Goal: Ask a question

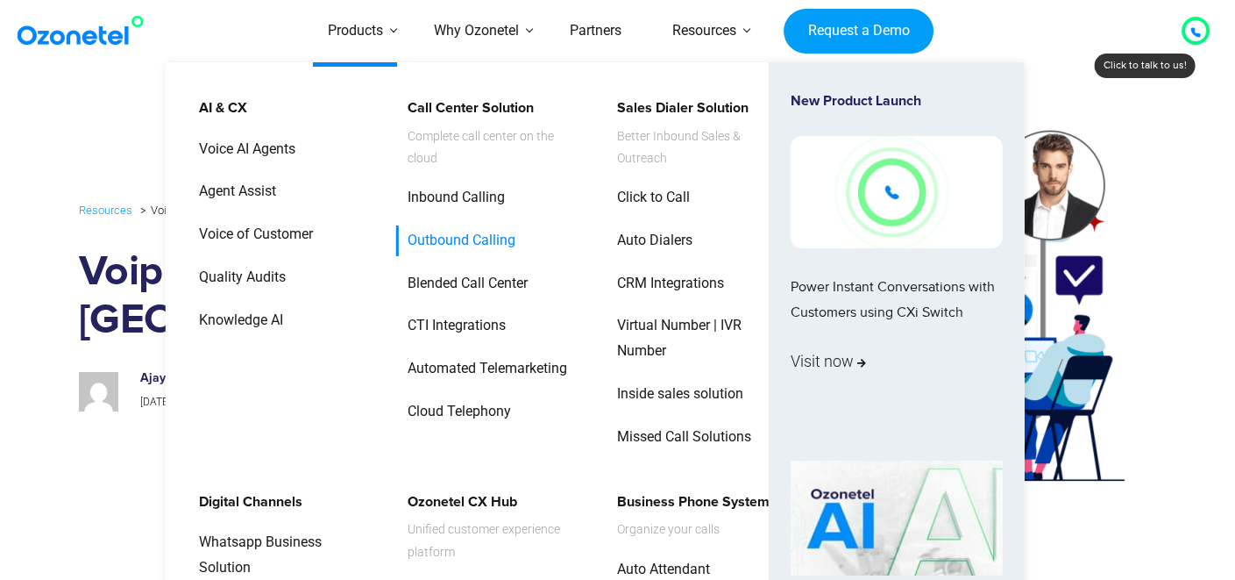
click at [455, 239] on link "Outbound Calling" at bounding box center [457, 240] width 122 height 31
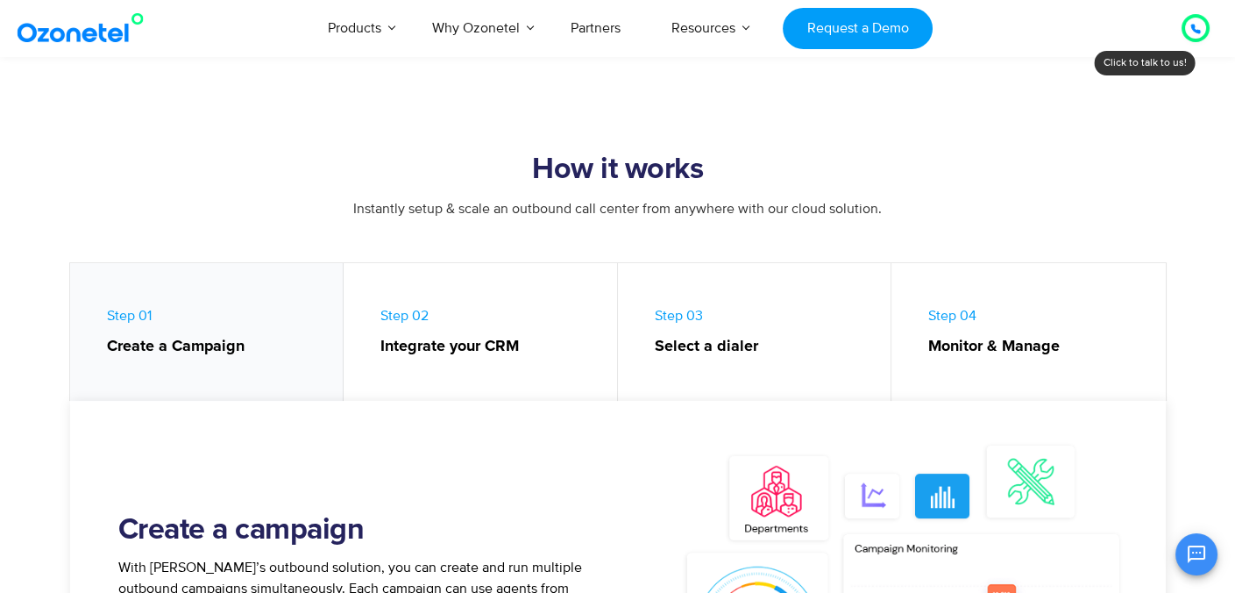
scroll to position [701, 0]
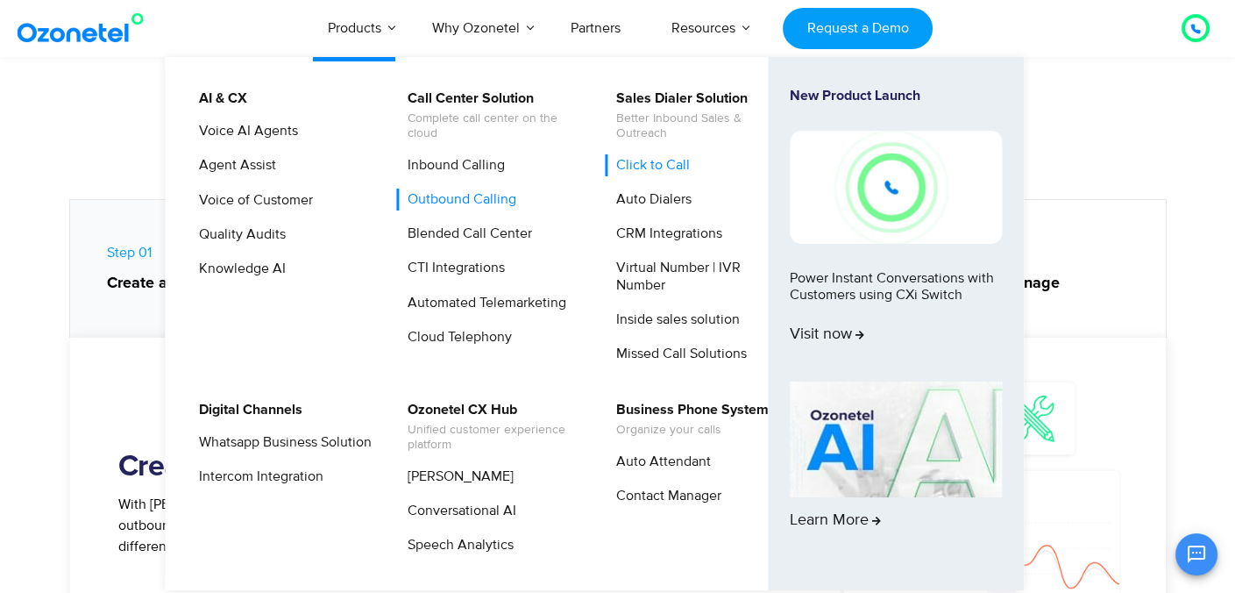
click at [646, 164] on link "Click to Call" at bounding box center [649, 165] width 88 height 22
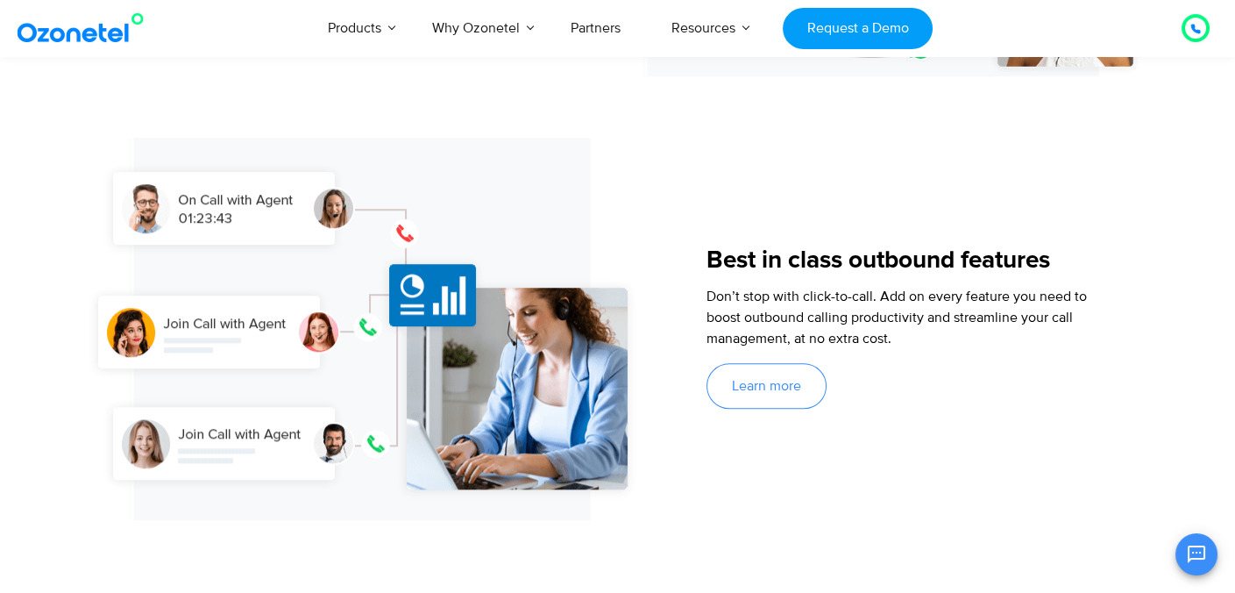
scroll to position [2455, 0]
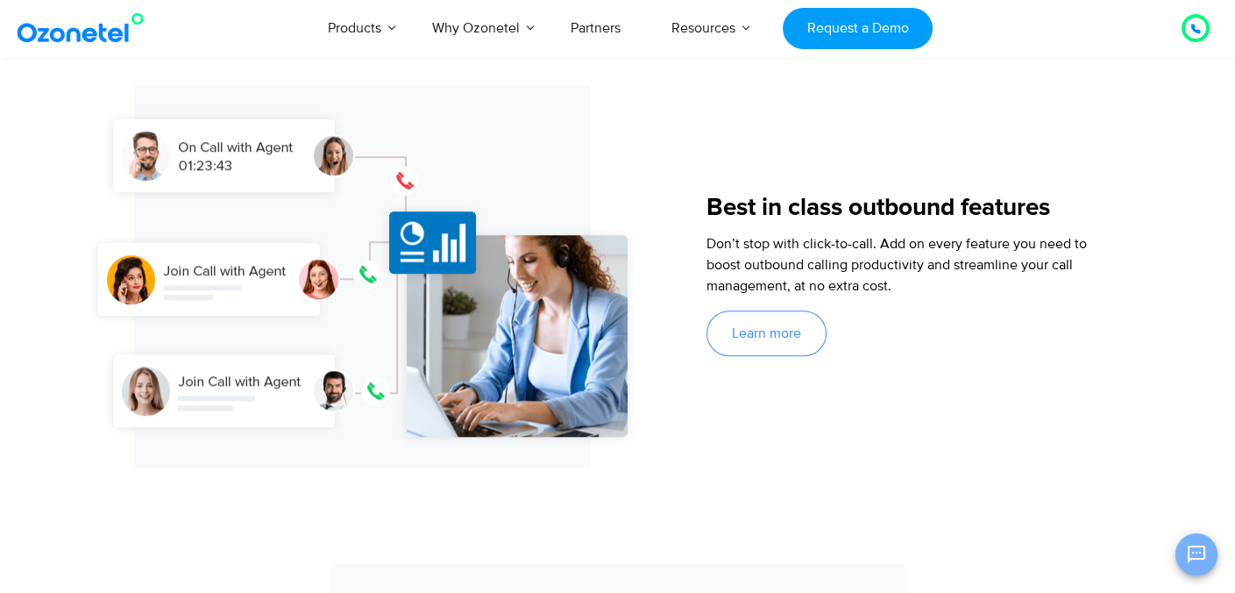
click at [1199, 554] on icon "Open chat" at bounding box center [1196, 554] width 21 height 21
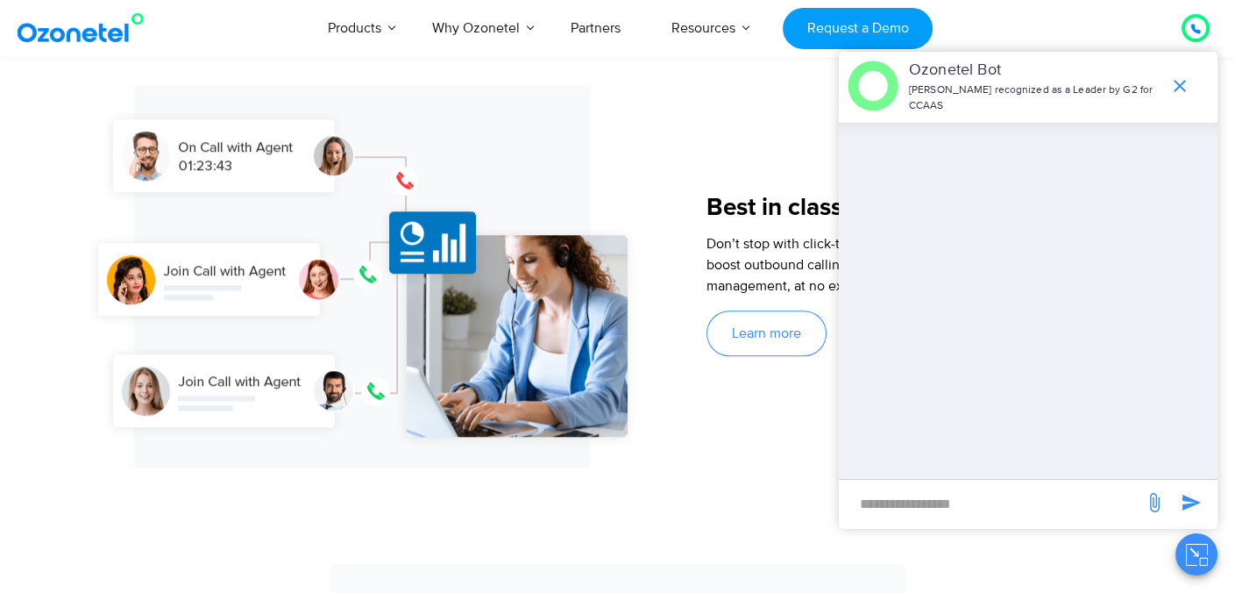
click at [929, 497] on input "new-msg-input" at bounding box center [992, 503] width 288 height 30
type input "**********"
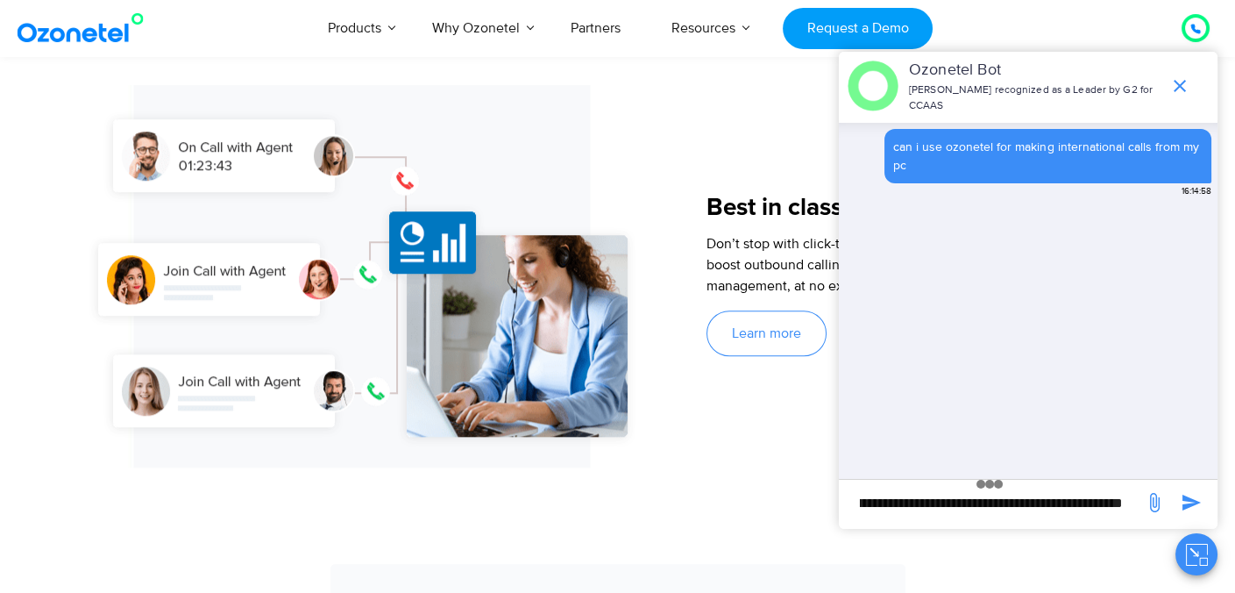
scroll to position [0, 0]
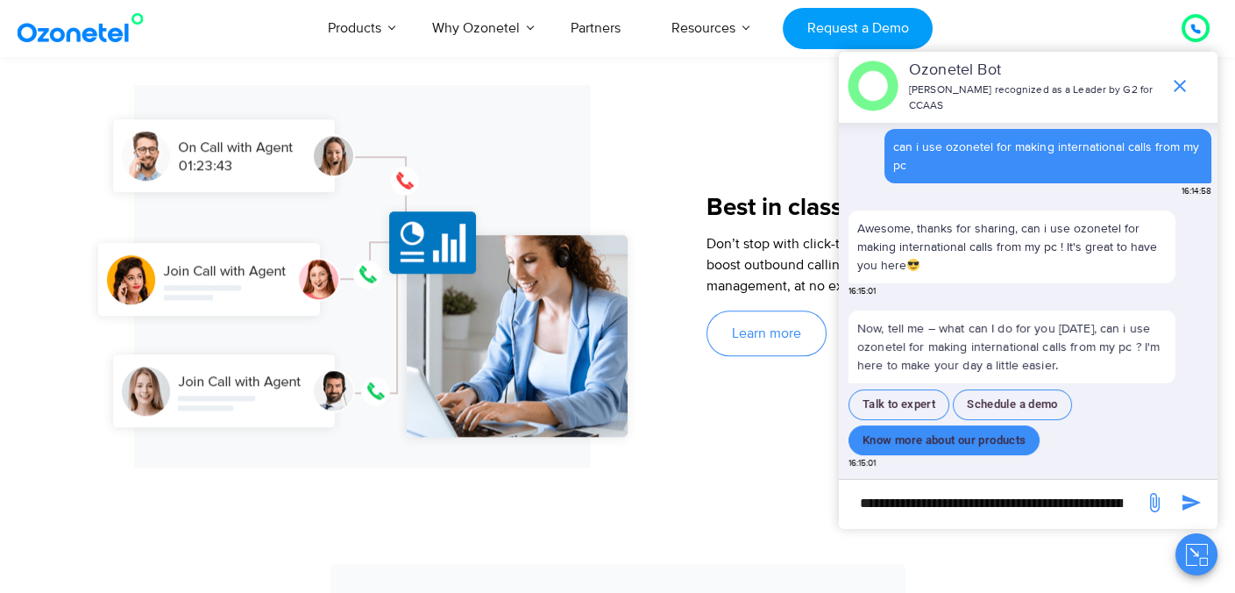
click at [1013, 446] on button "Know more about our products" at bounding box center [944, 440] width 191 height 31
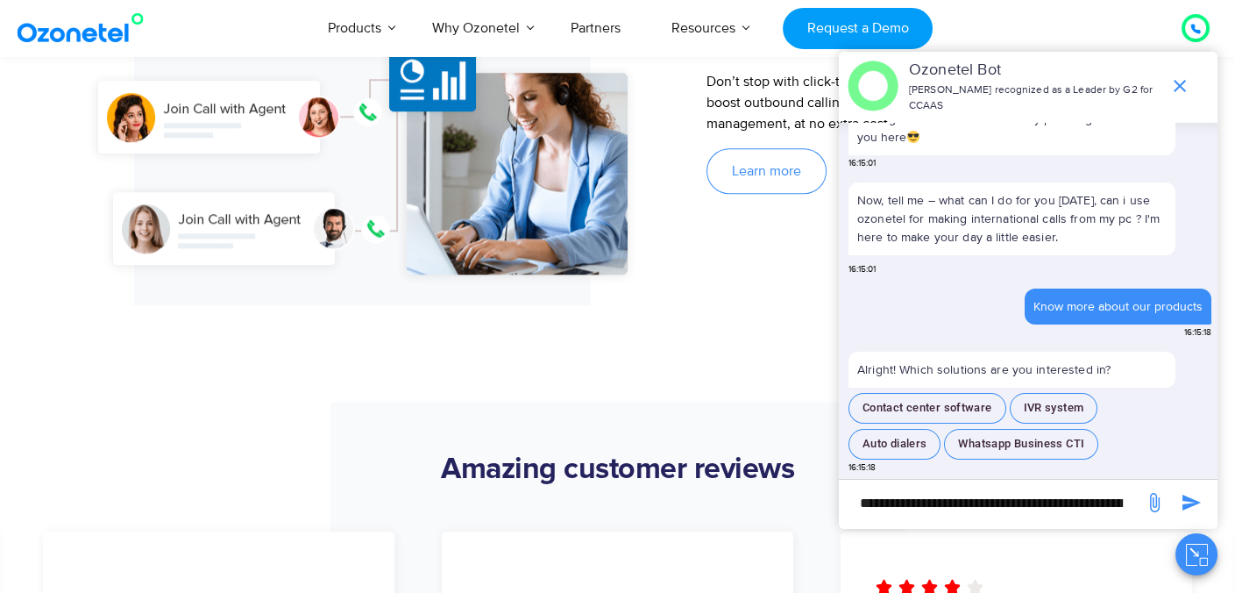
scroll to position [2630, 0]
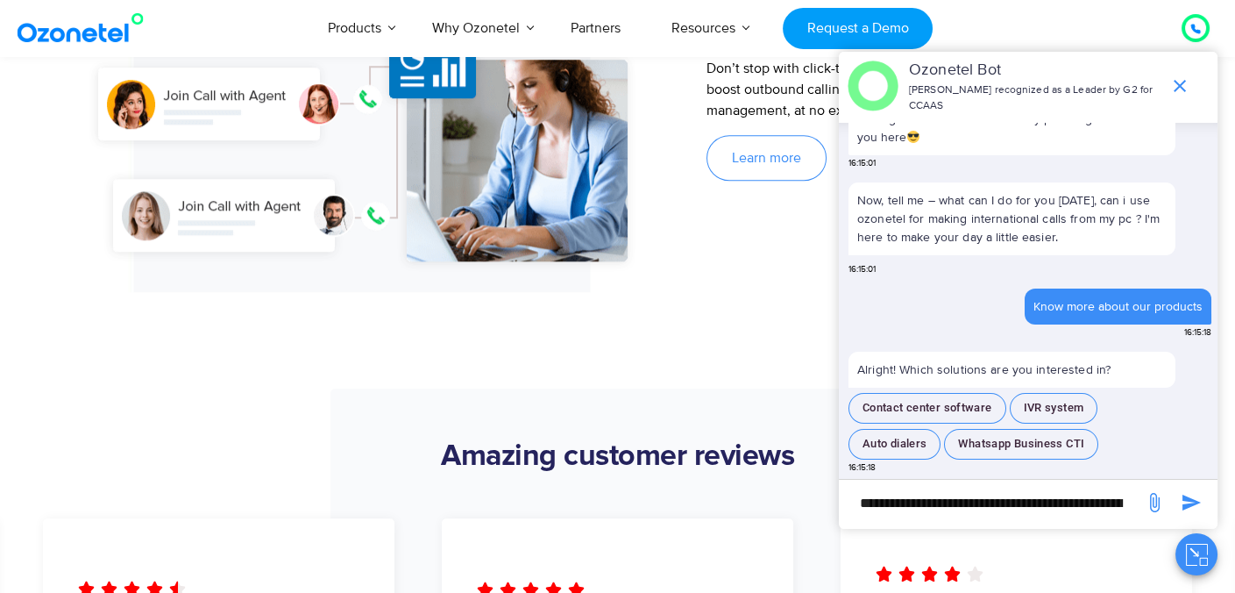
click at [979, 516] on input "**********" at bounding box center [992, 503] width 288 height 30
type input "**********"
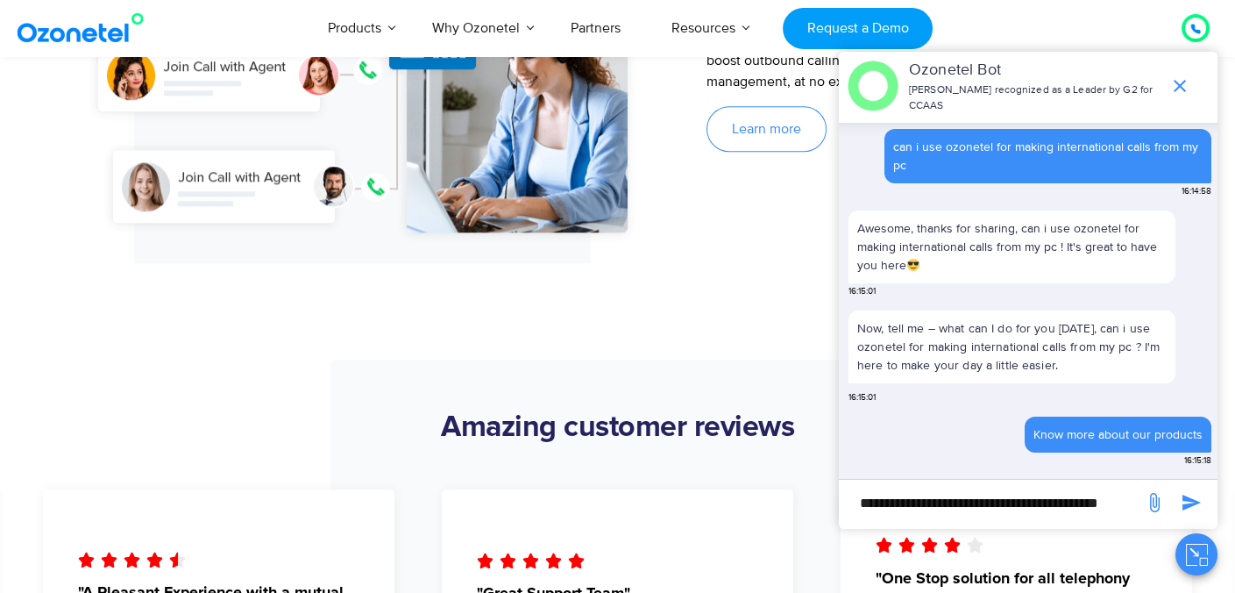
scroll to position [2630, 0]
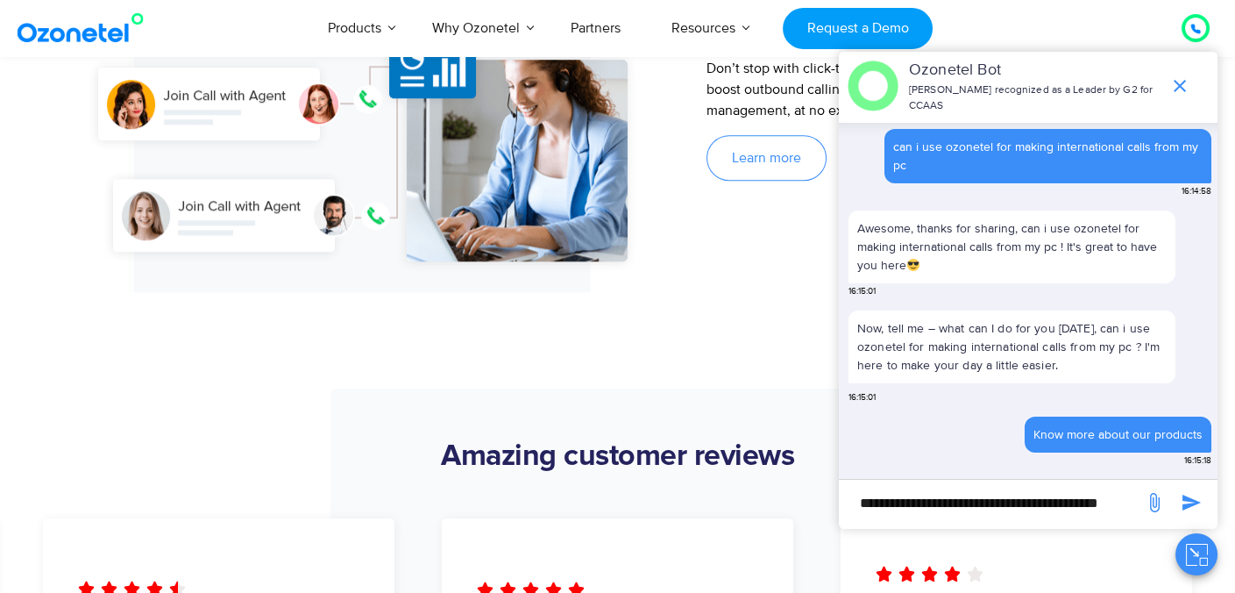
click at [1126, 349] on p "Now, tell me – what can I do for you today, can i use ozonetel for making inter…" at bounding box center [1012, 346] width 327 height 73
click at [1125, 350] on p "Now, tell me – what can I do for you today, can i use ozonetel for making inter…" at bounding box center [1012, 346] width 327 height 73
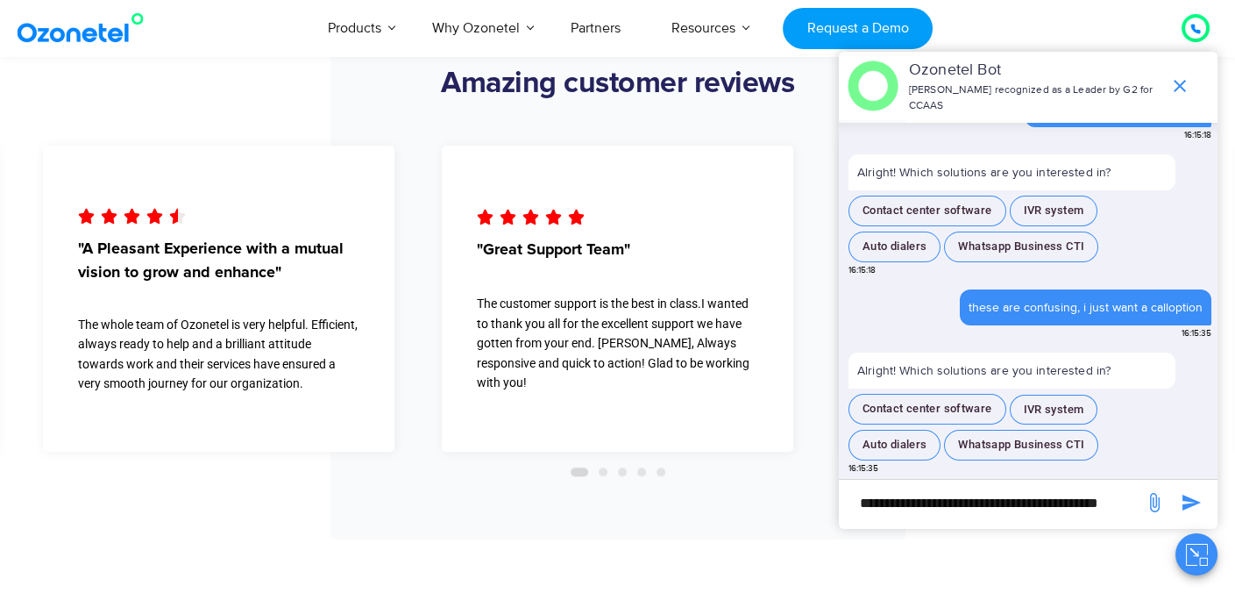
scroll to position [3244, 0]
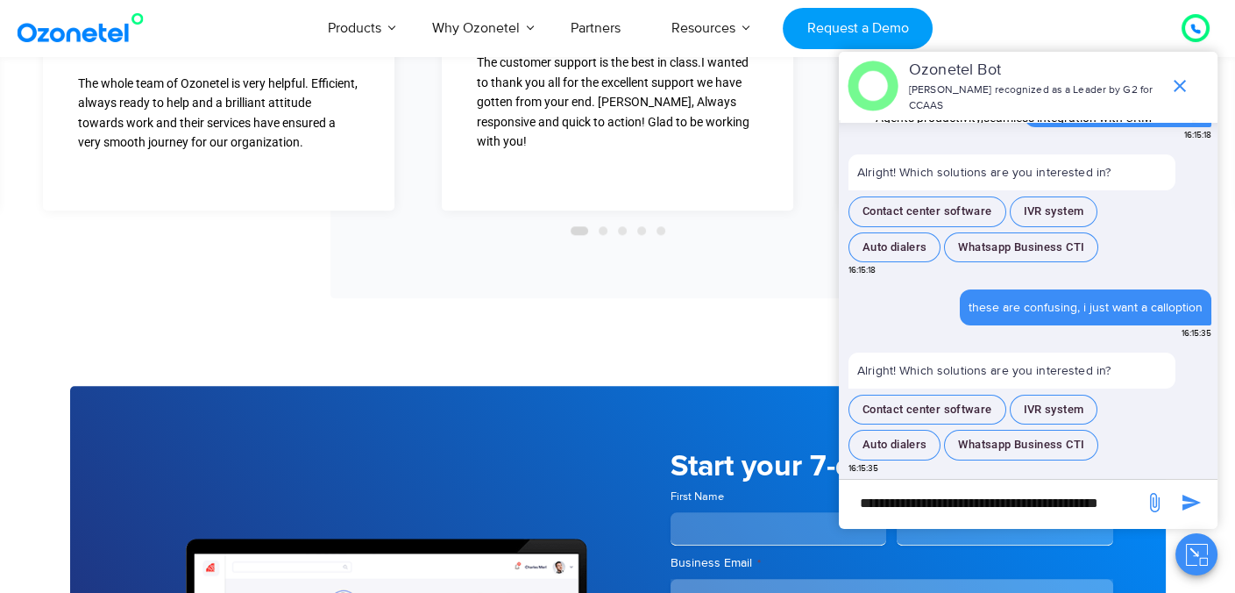
click at [958, 505] on input "**********" at bounding box center [992, 503] width 288 height 30
click at [1182, 82] on icon "end chat or minimize" at bounding box center [1180, 85] width 21 height 21
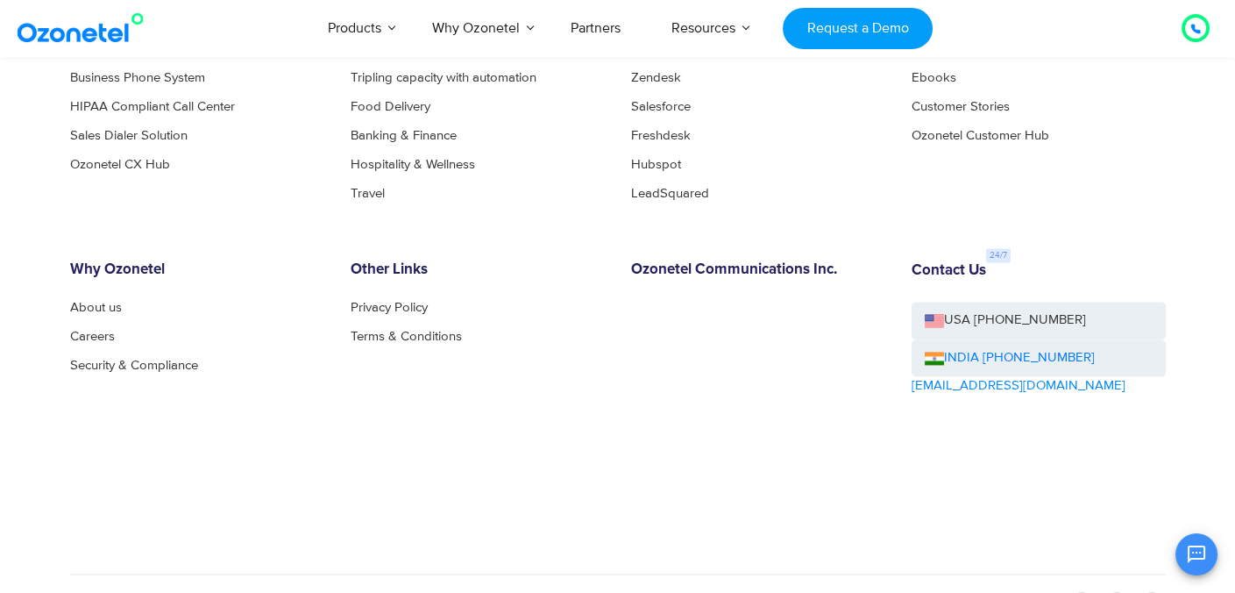
scroll to position [4374, 0]
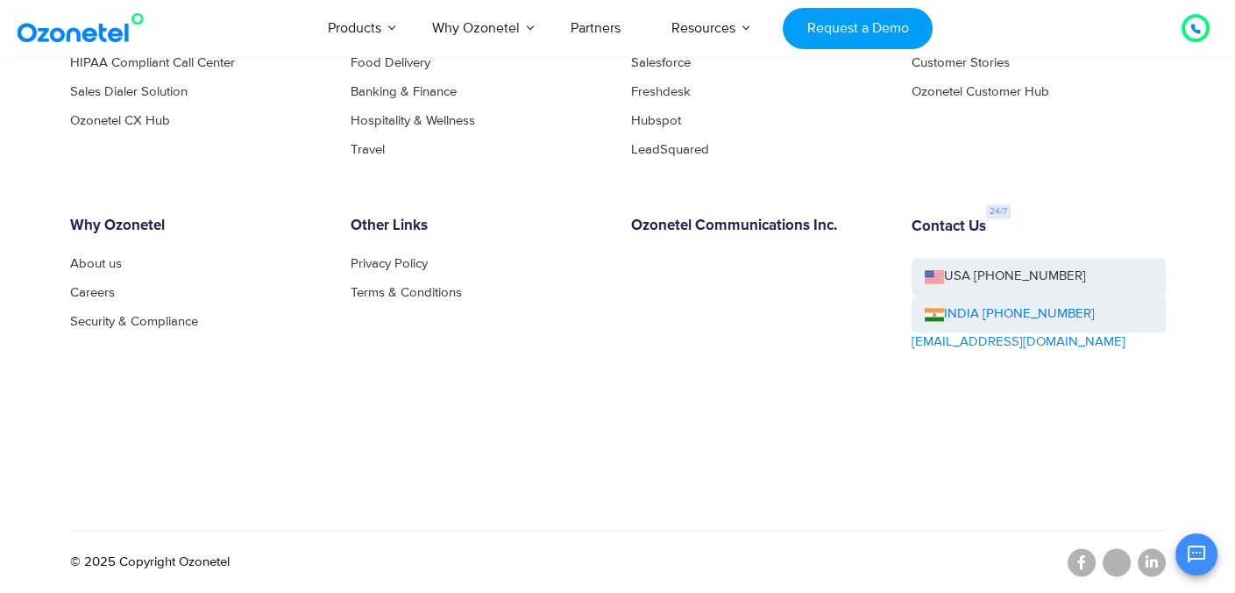
click at [1197, 27] on icon at bounding box center [1196, 29] width 11 height 11
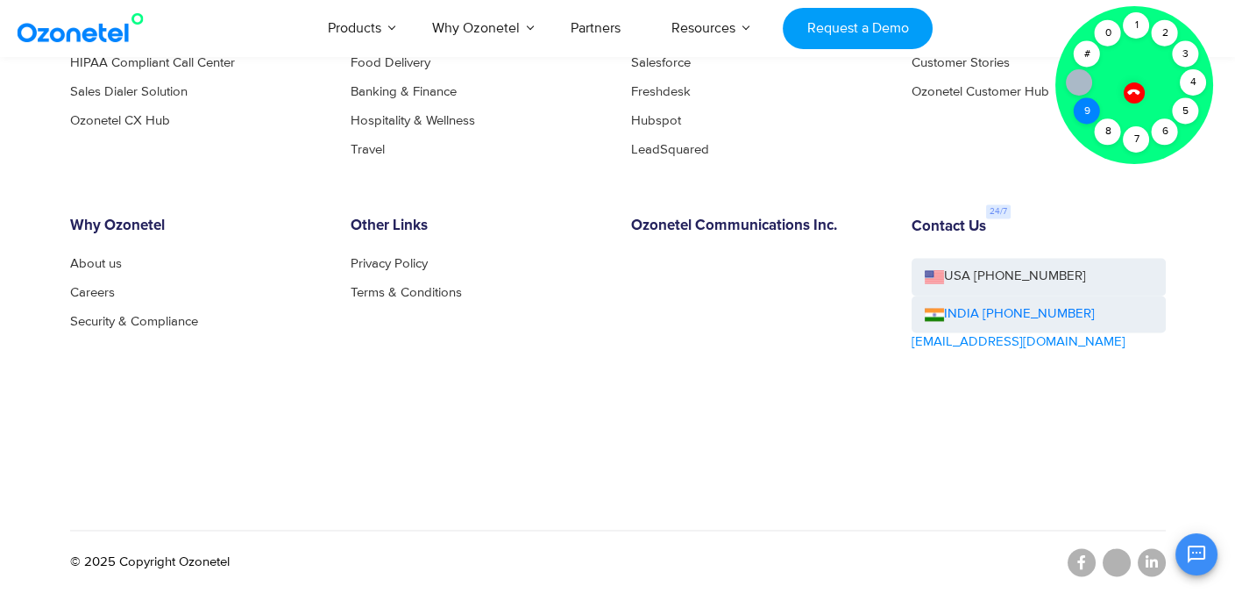
click at [1093, 114] on div "9" at bounding box center [1087, 111] width 26 height 26
click at [1083, 111] on div "9" at bounding box center [1087, 111] width 26 height 26
click at [1105, 125] on div "8" at bounding box center [1108, 131] width 26 height 26
click at [1137, 137] on div "7" at bounding box center [1136, 139] width 26 height 26
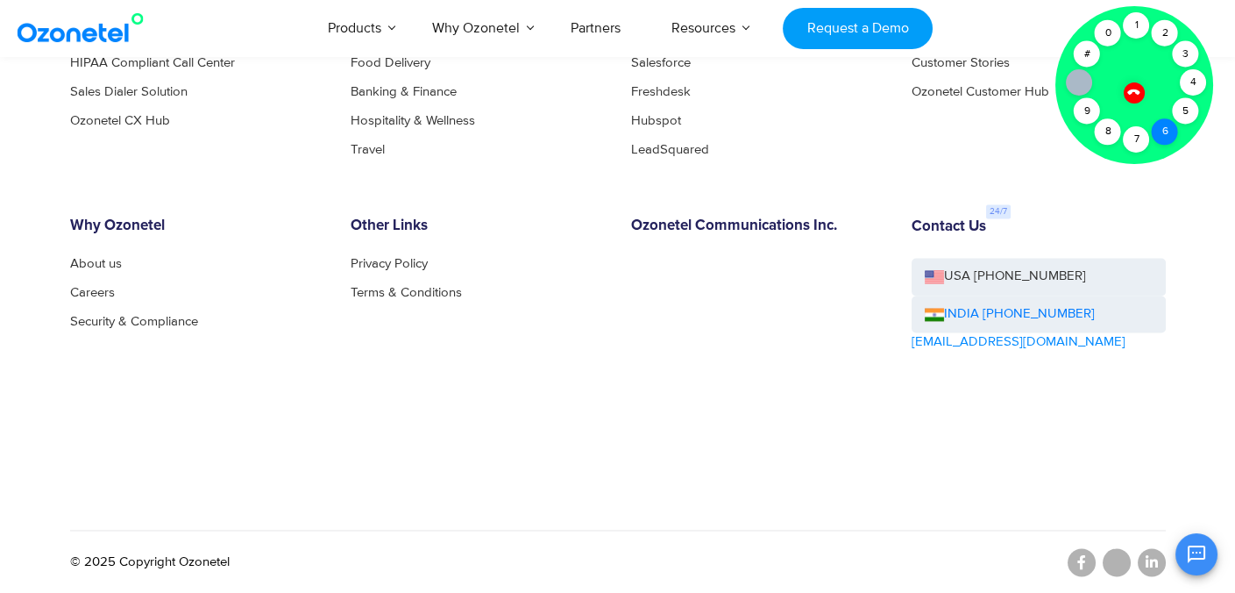
click at [1152, 135] on div "6" at bounding box center [1165, 131] width 26 height 26
click at [1135, 91] on icon at bounding box center [1134, 91] width 15 height 15
